Goal: Task Accomplishment & Management: Manage account settings

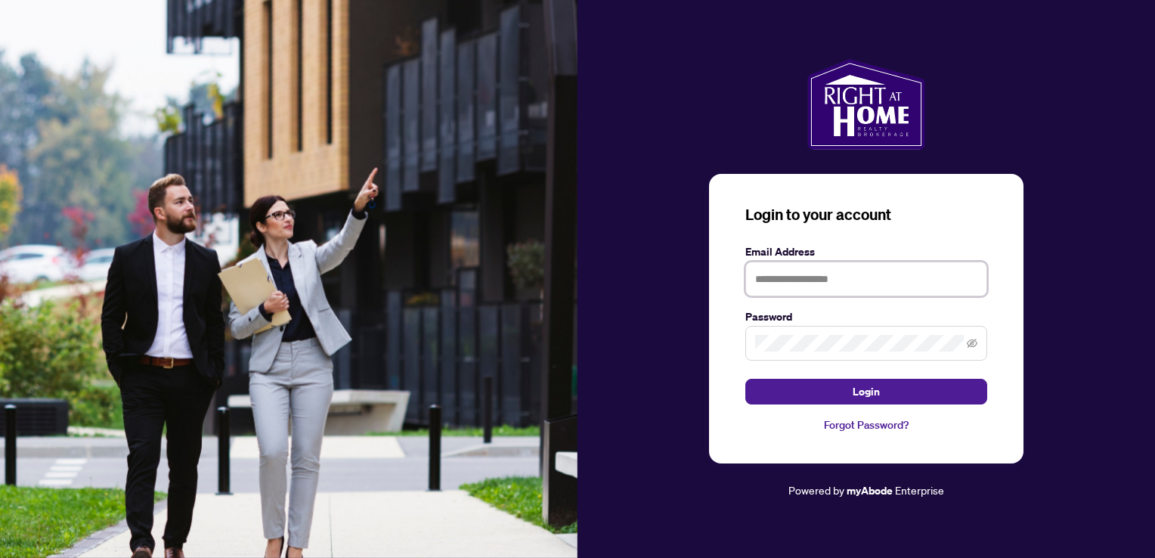
click at [822, 289] on input "text" at bounding box center [866, 279] width 242 height 35
type input "**********"
click at [745, 379] on button "Login" at bounding box center [866, 392] width 242 height 26
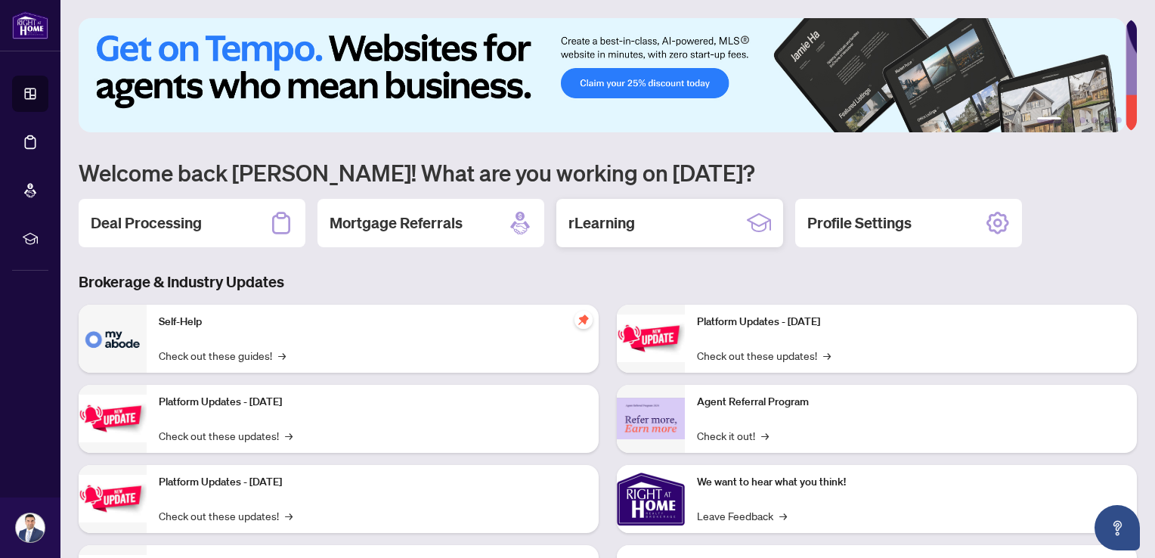
click at [633, 225] on h2 "rLearning" at bounding box center [601, 222] width 67 height 21
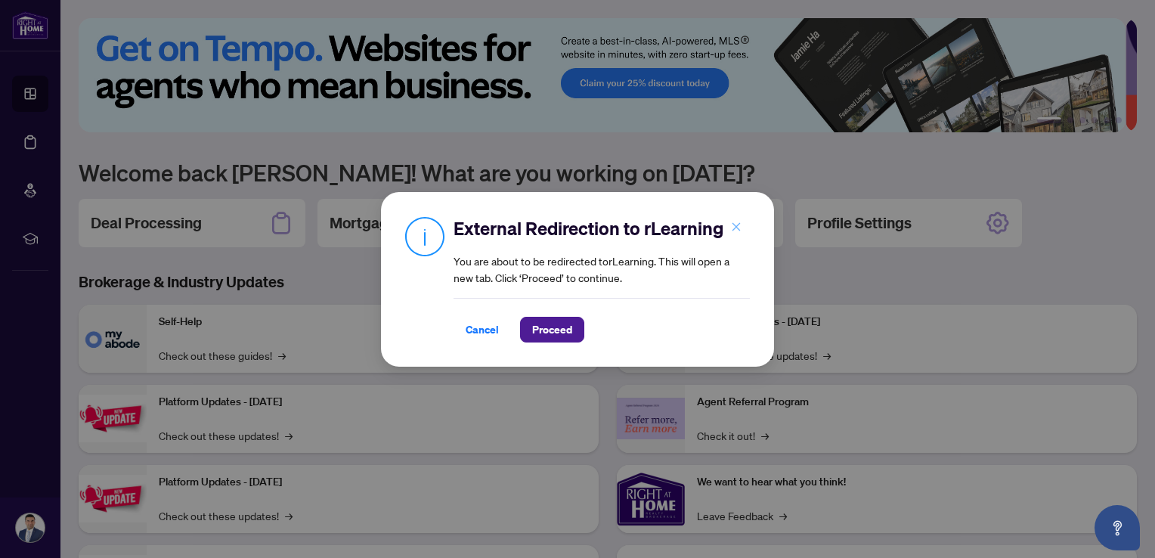
click at [734, 232] on icon "close" at bounding box center [736, 226] width 11 height 11
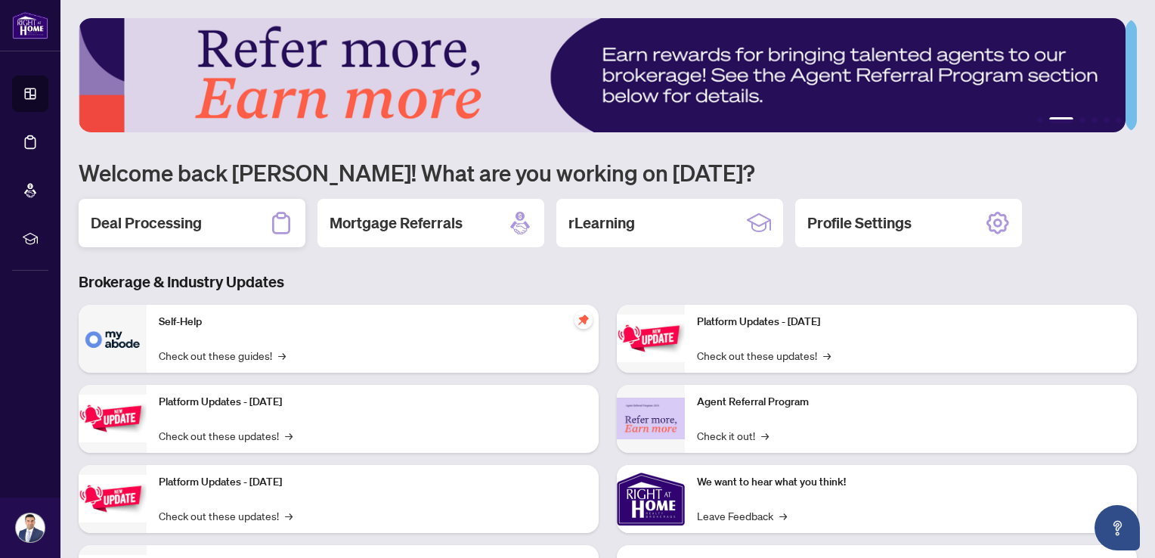
click at [163, 222] on h2 "Deal Processing" at bounding box center [146, 222] width 111 height 21
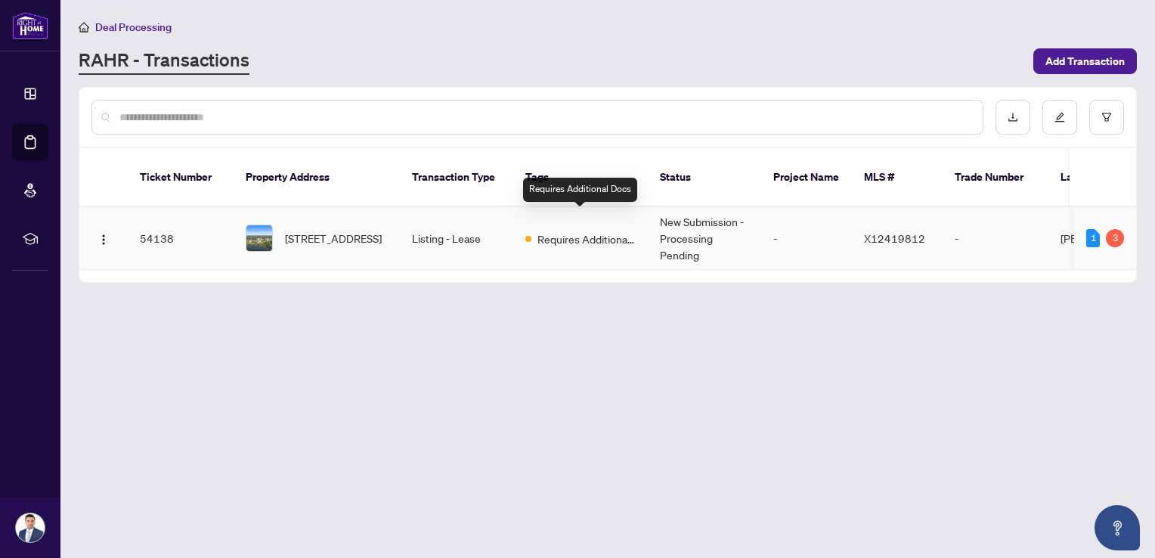
click at [561, 231] on span "Requires Additional Docs" at bounding box center [586, 239] width 98 height 17
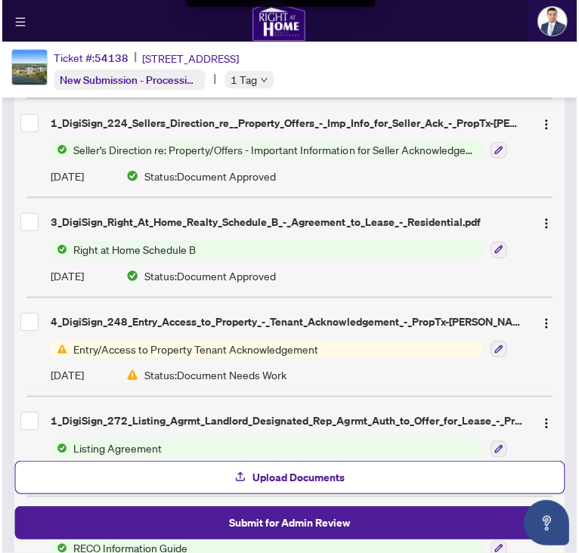
scroll to position [599, 0]
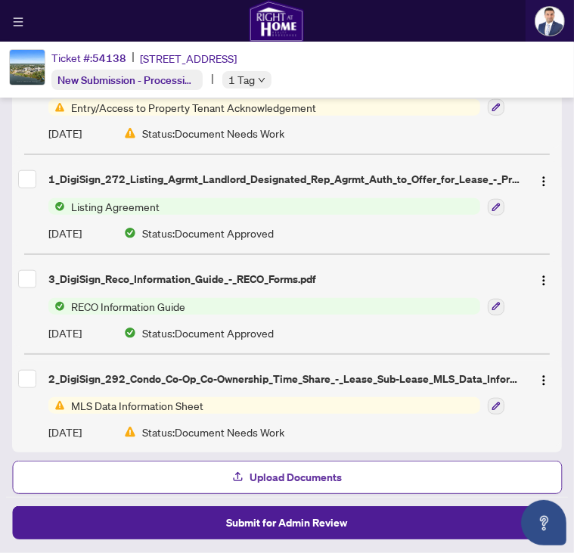
click at [232, 482] on icon "button" at bounding box center [238, 476] width 12 height 12
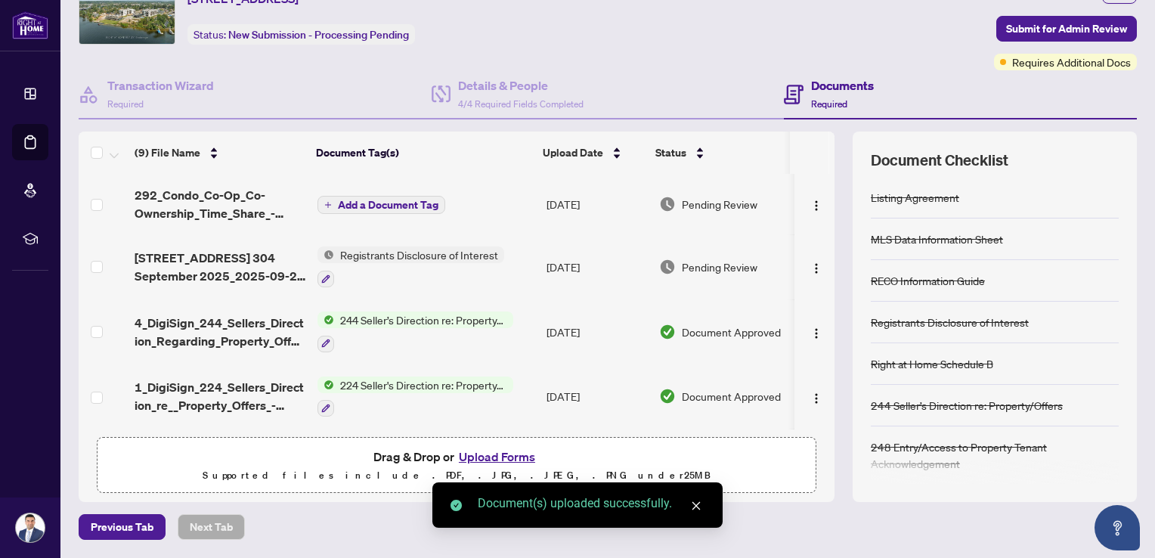
scroll to position [73, 0]
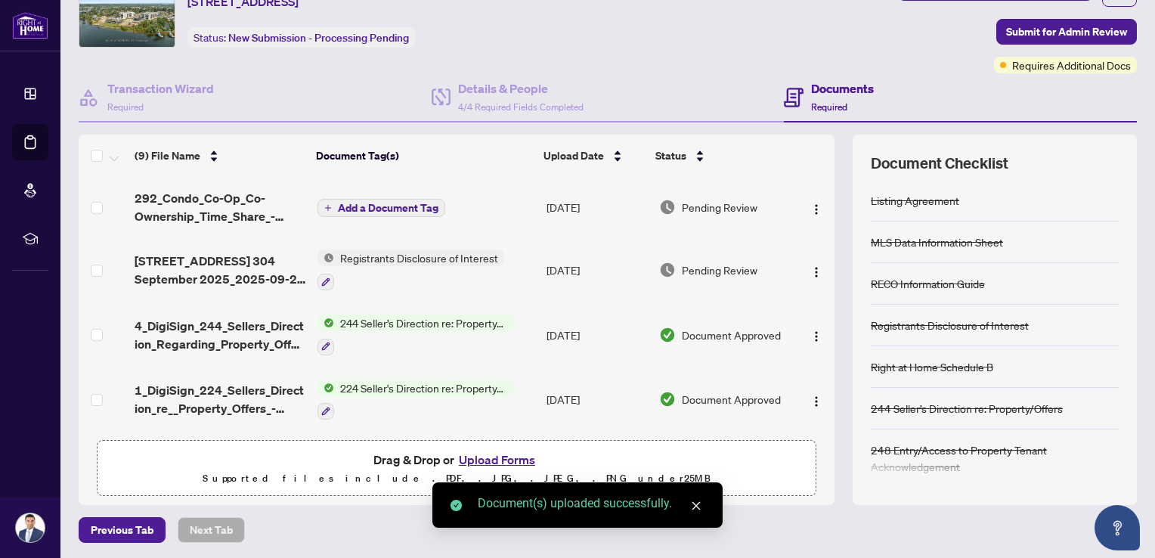
click at [398, 206] on span "Add a Document Tag" at bounding box center [388, 208] width 101 height 11
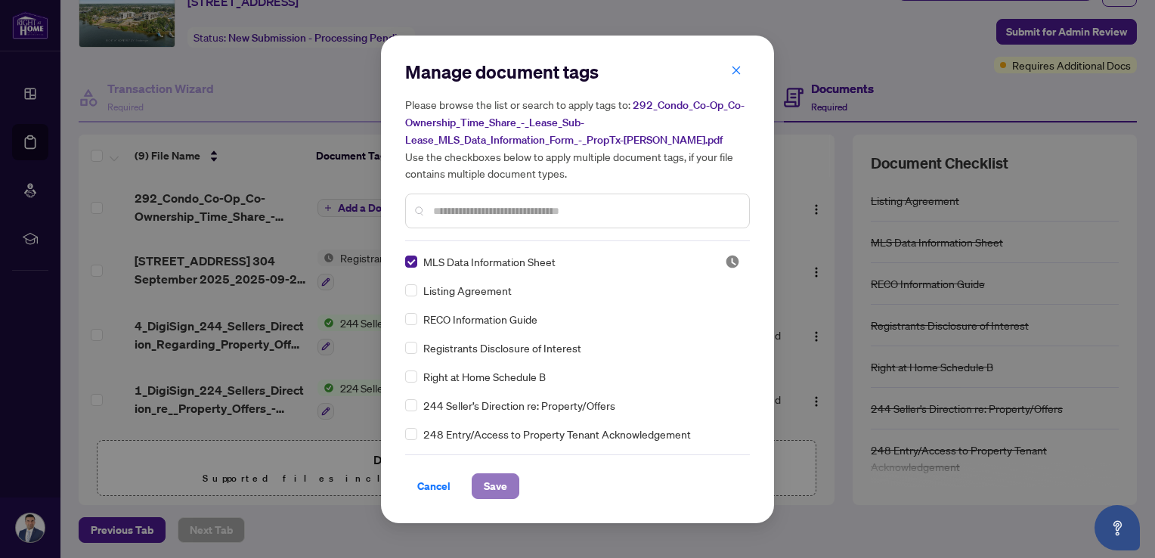
click at [488, 489] on span "Save" at bounding box center [495, 486] width 23 height 24
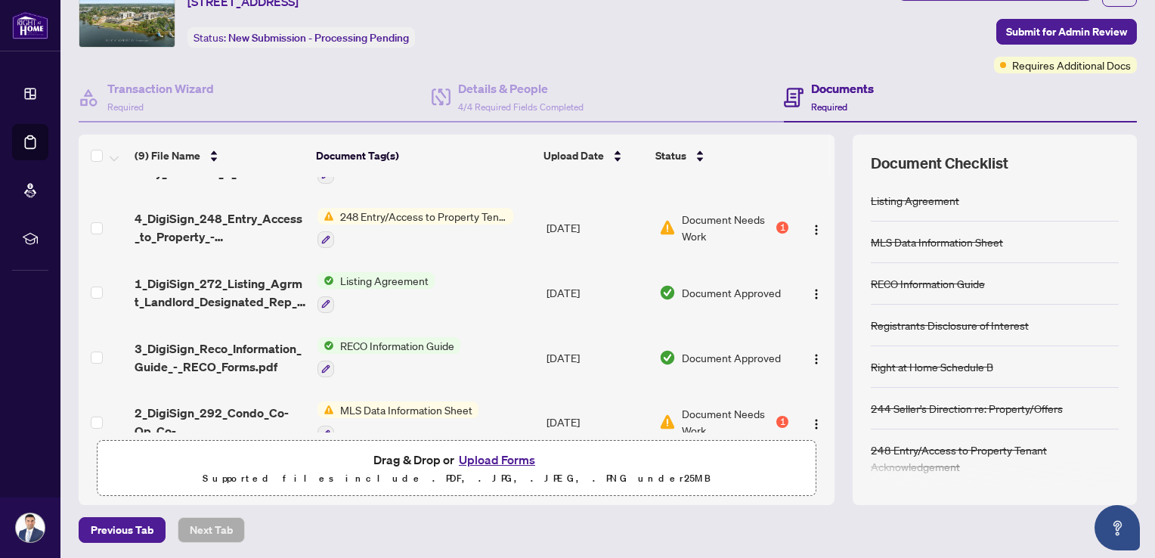
scroll to position [322, 0]
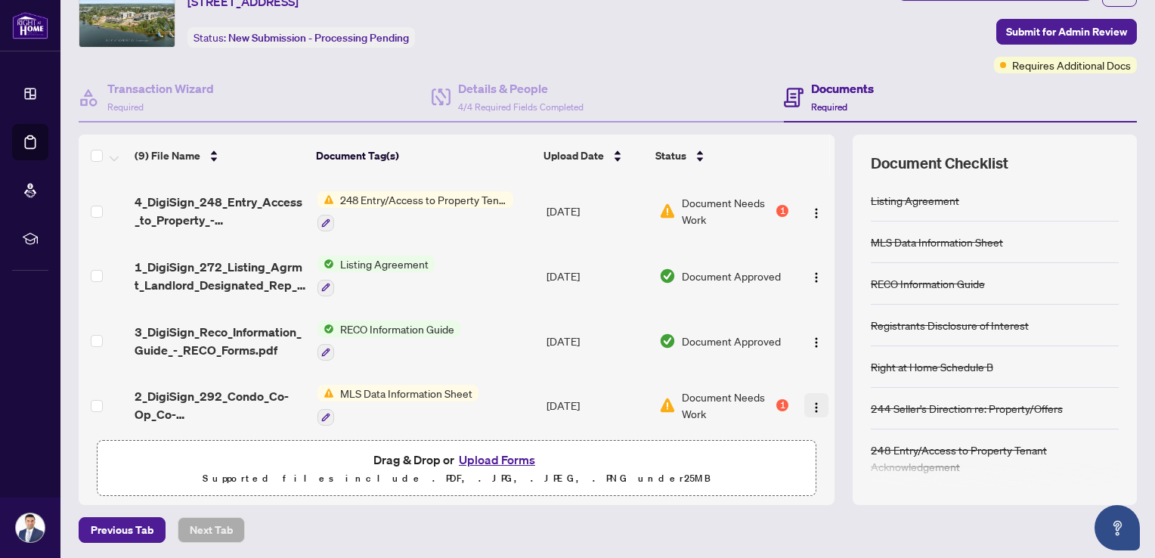
click at [810, 401] on img "button" at bounding box center [816, 407] width 12 height 12
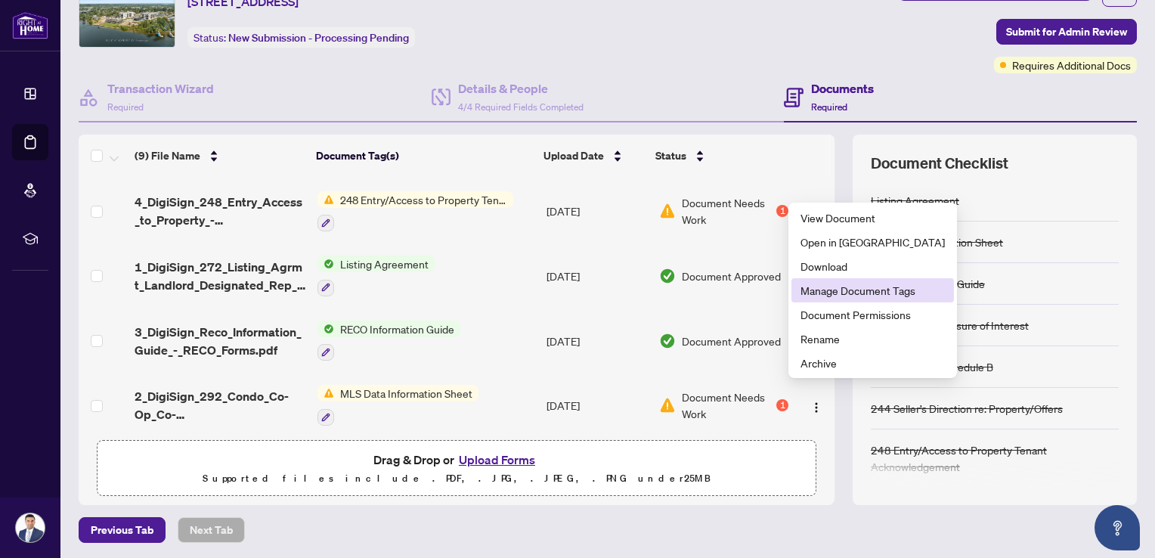
click at [867, 294] on span "Manage Document Tags" at bounding box center [873, 290] width 144 height 17
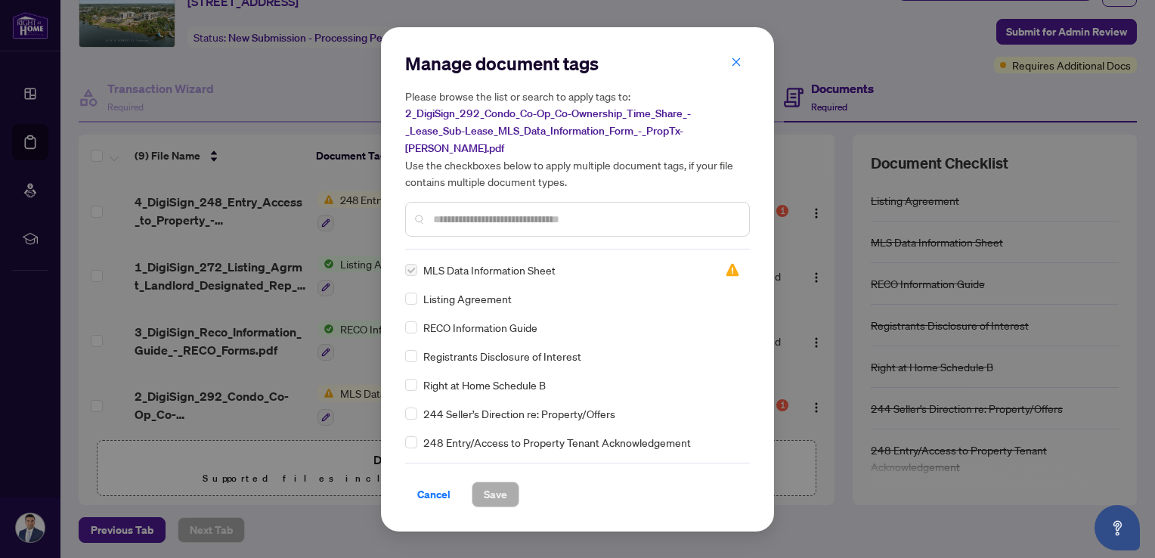
click at [739, 99] on h5 "Please browse the list or search to apply tags to: 2_DigiSign_292_Condo_Co-Op_C…" at bounding box center [577, 139] width 345 height 102
click at [735, 67] on icon "close" at bounding box center [736, 62] width 11 height 11
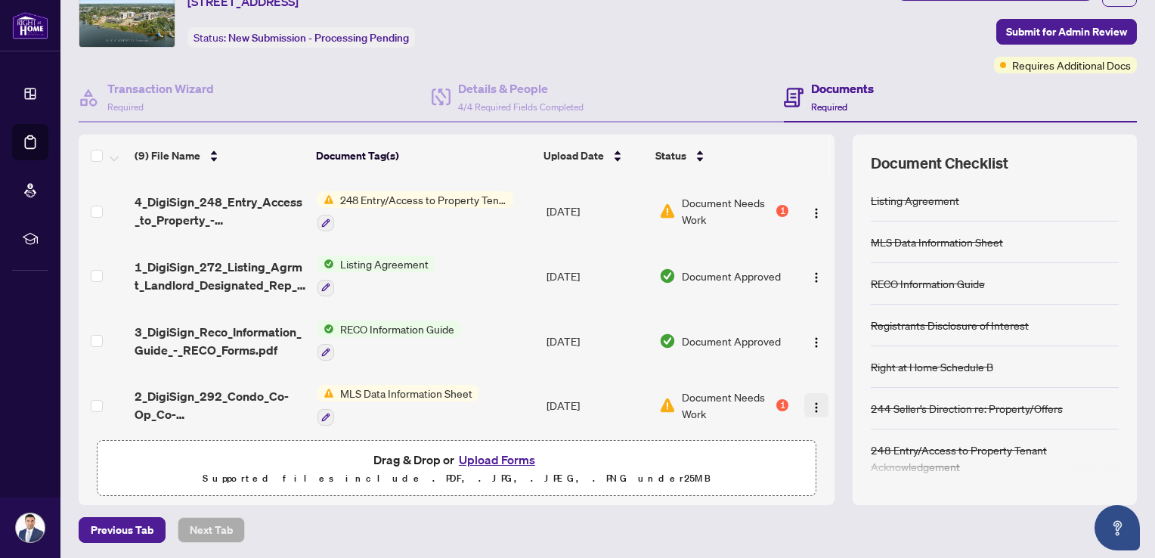
click at [810, 401] on img "button" at bounding box center [816, 407] width 12 height 12
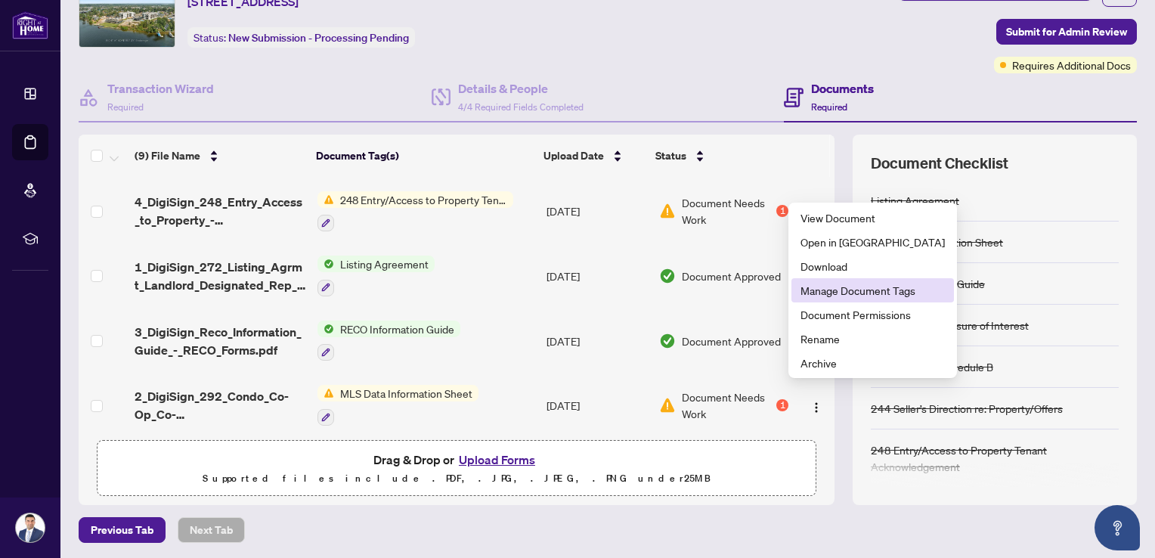
click at [851, 289] on span "Manage Document Tags" at bounding box center [873, 290] width 144 height 17
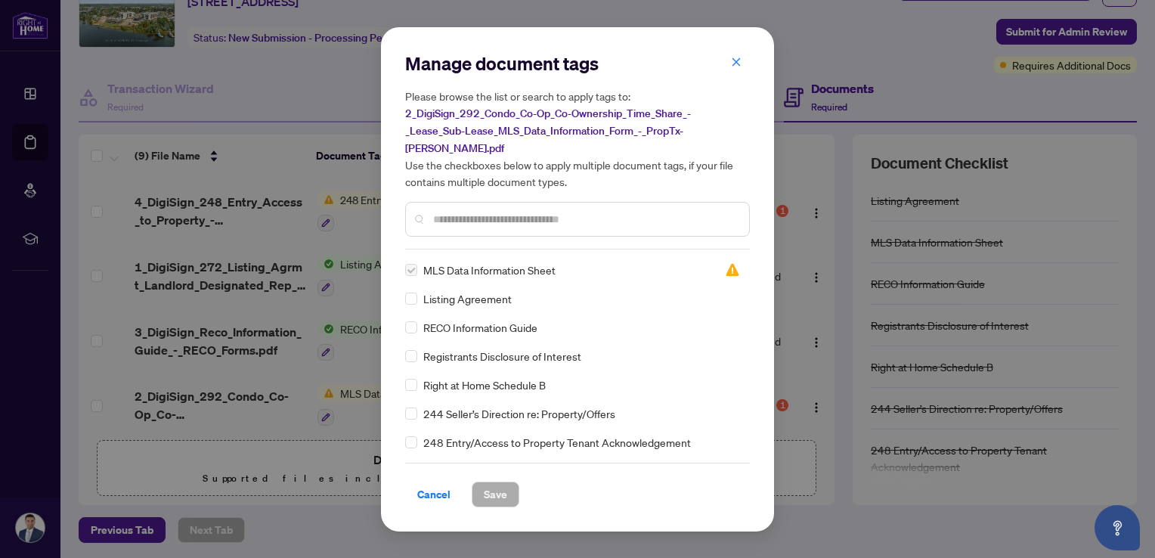
click at [408, 262] on label at bounding box center [411, 270] width 12 height 17
click at [732, 67] on icon "close" at bounding box center [736, 62] width 11 height 11
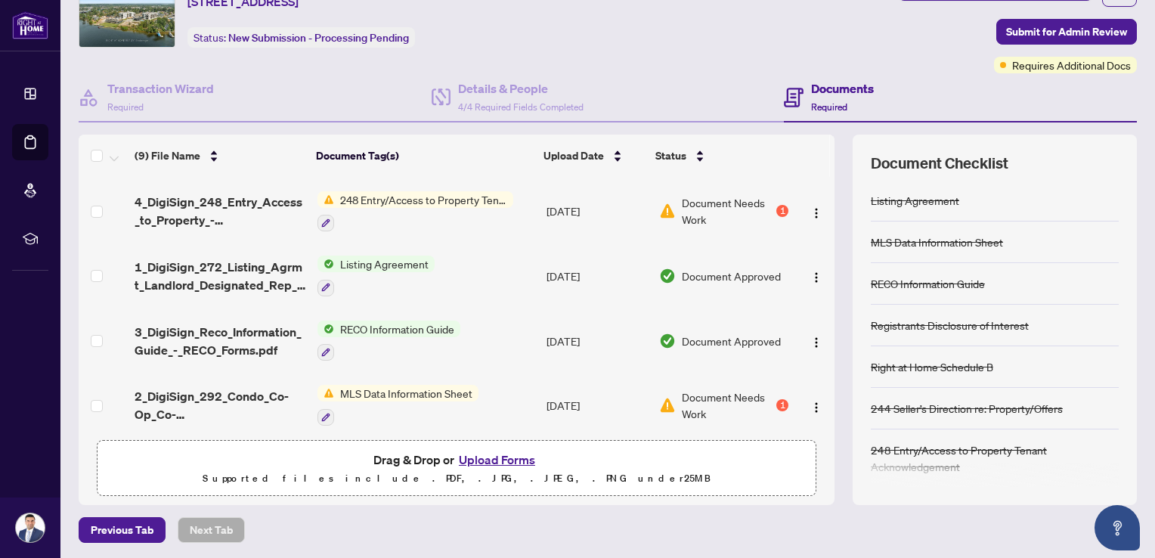
click at [623, 308] on td "[DATE]" at bounding box center [596, 340] width 113 height 65
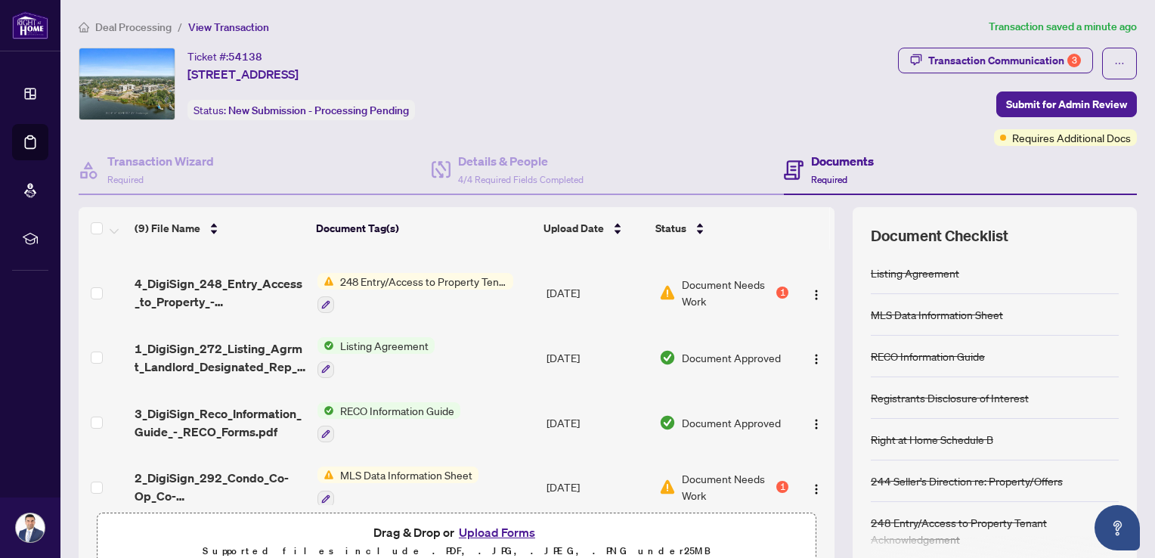
scroll to position [322, 0]
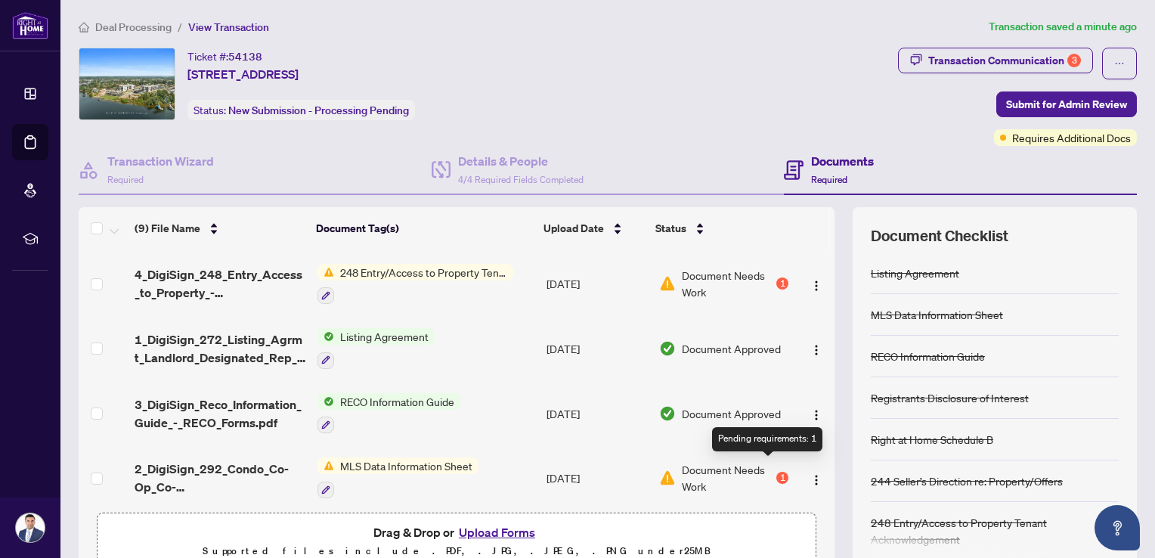
click at [776, 472] on div "1" at bounding box center [782, 478] width 12 height 12
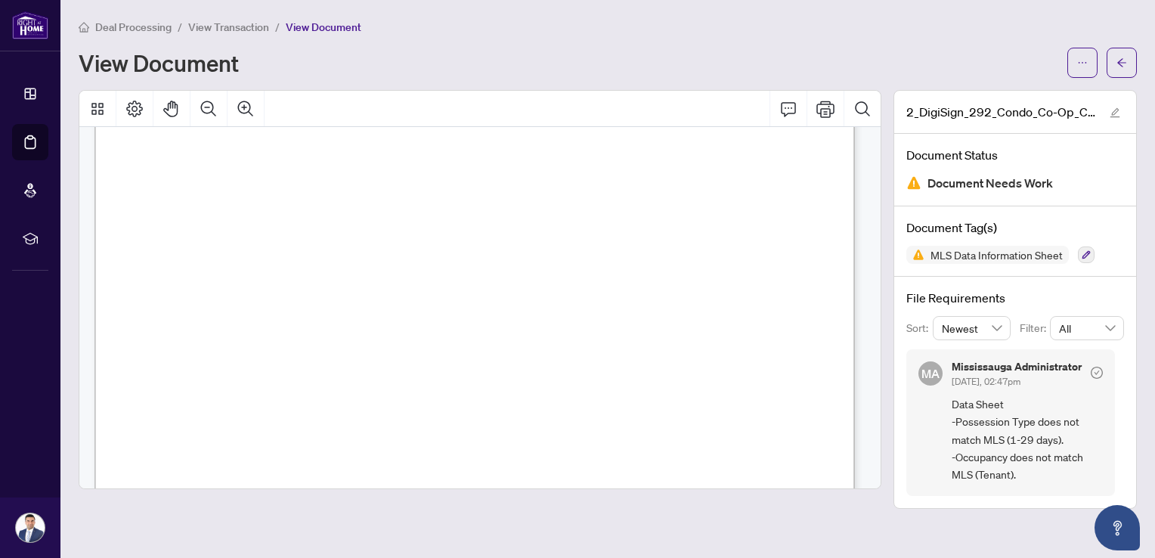
scroll to position [4297, 0]
click at [1098, 369] on icon "check-circle" at bounding box center [1097, 373] width 12 height 12
click at [1128, 54] on button "button" at bounding box center [1122, 63] width 30 height 30
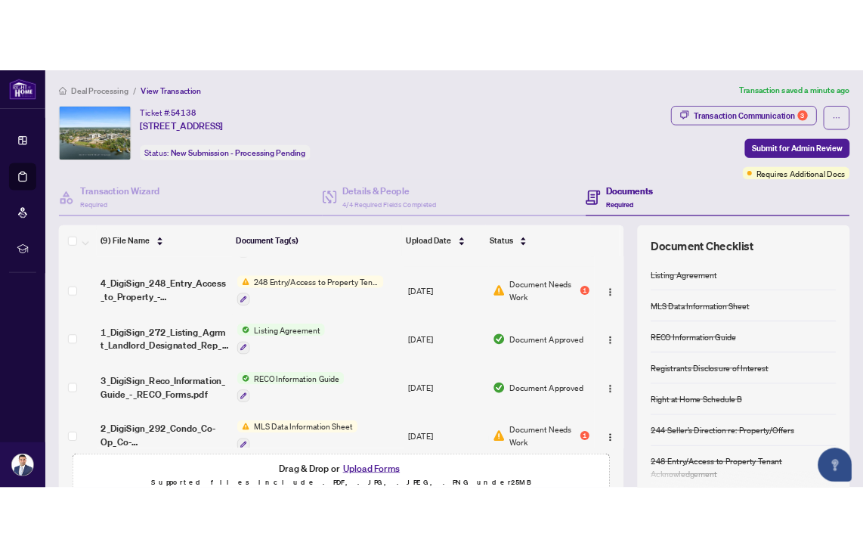
scroll to position [322, 0]
